Goal: Navigation & Orientation: Find specific page/section

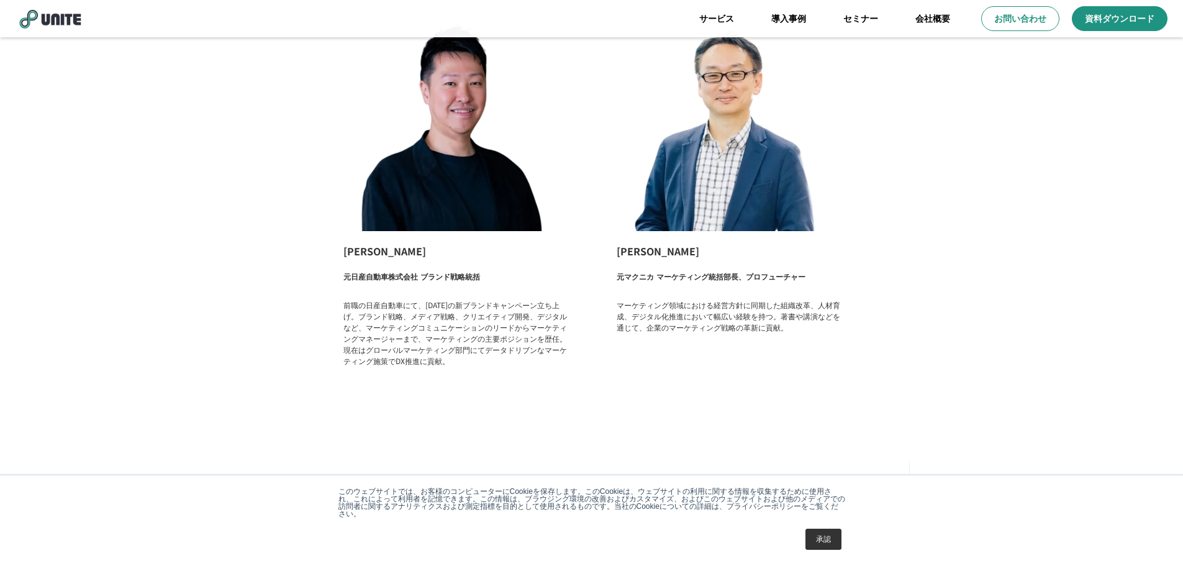
scroll to position [1963, 0]
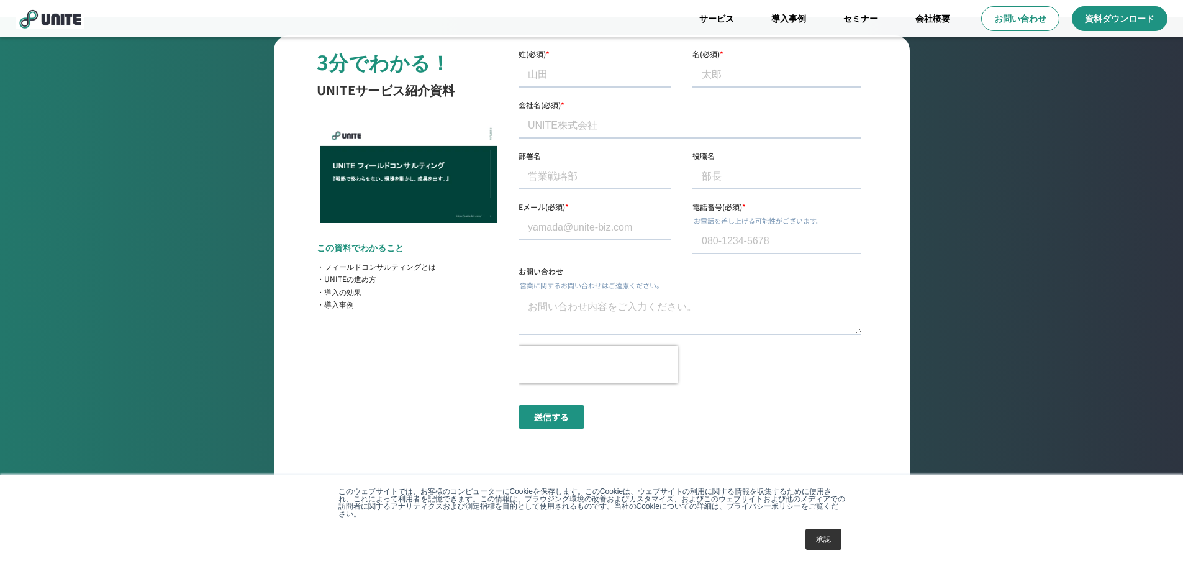
scroll to position [4279, 0]
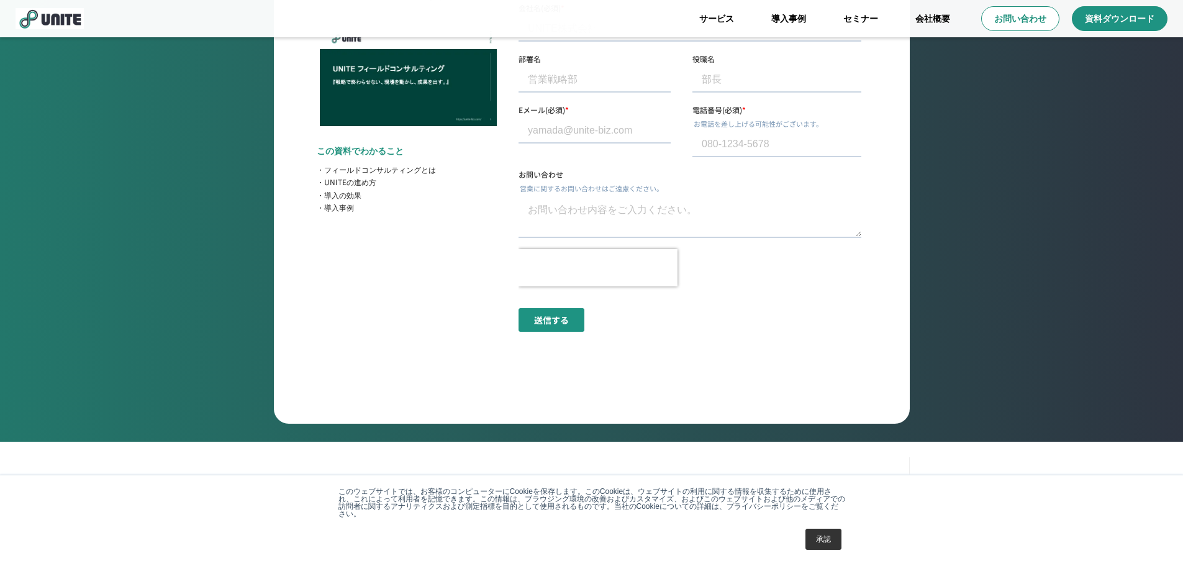
click at [821, 547] on link "承認" at bounding box center [823, 538] width 36 height 21
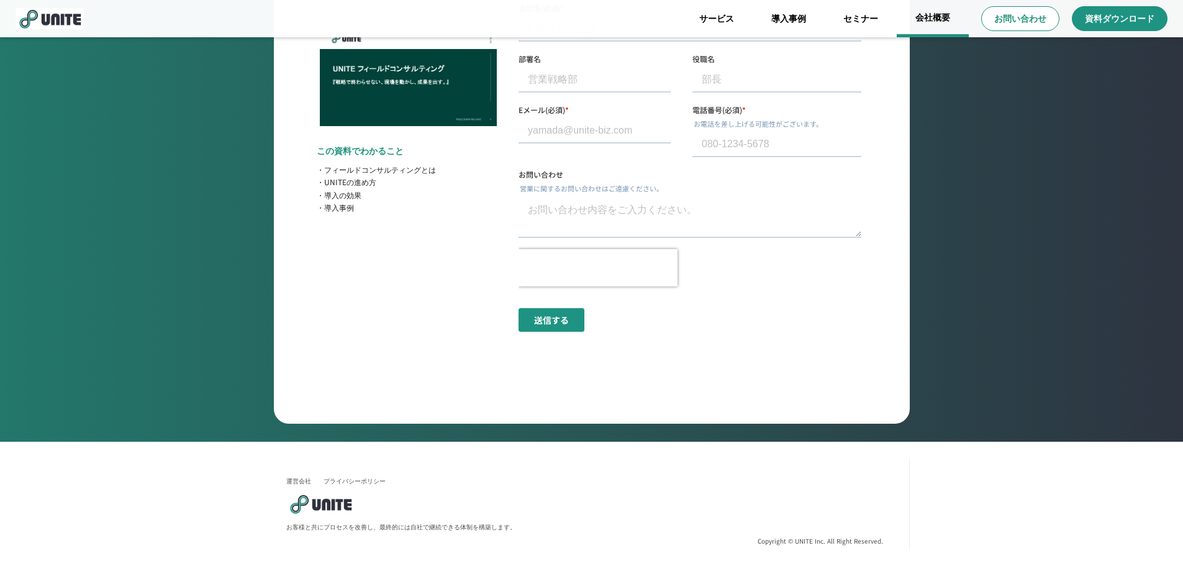
click at [940, 33] on link "会社概要" at bounding box center [933, 18] width 72 height 37
